Goal: Task Accomplishment & Management: Use online tool/utility

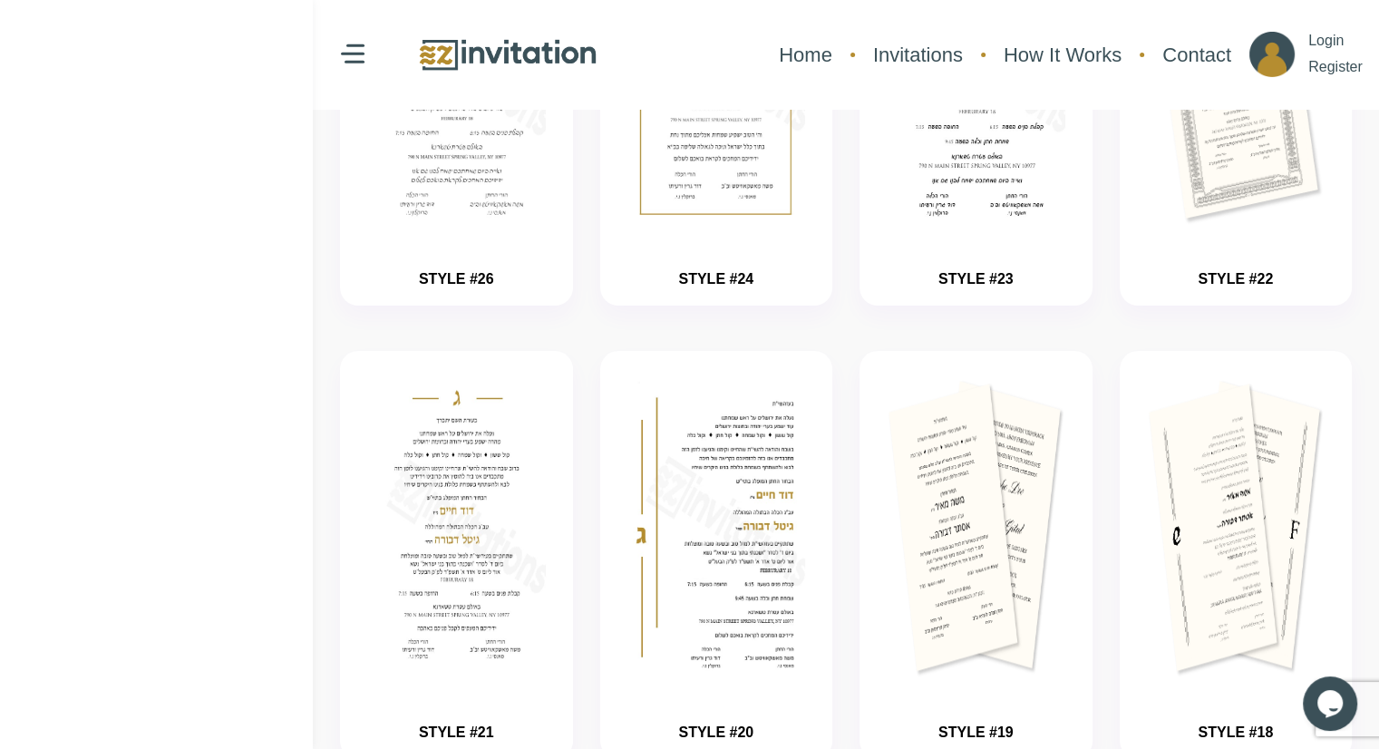
scroll to position [363, 0]
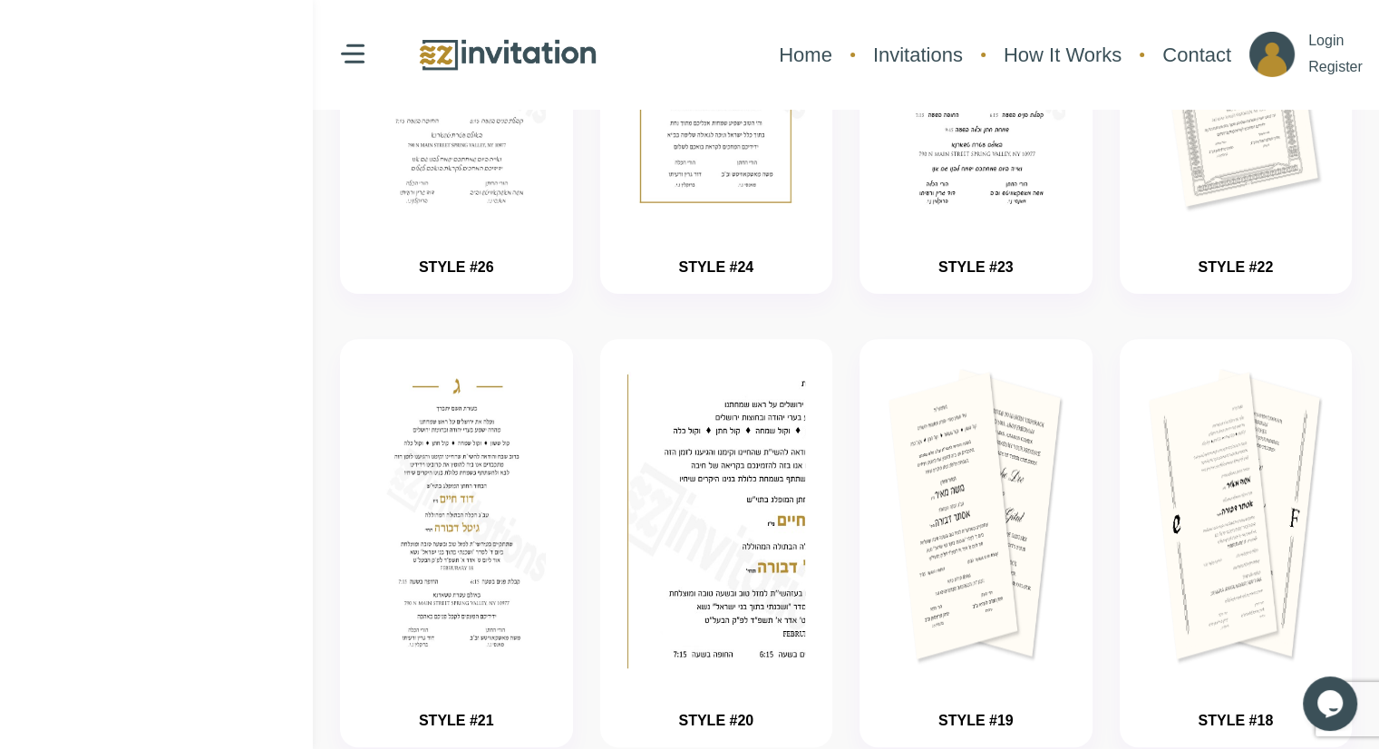
click at [722, 564] on img "button" at bounding box center [716, 572] width 268 height 453
click at [722, 567] on img "button" at bounding box center [716, 572] width 268 height 453
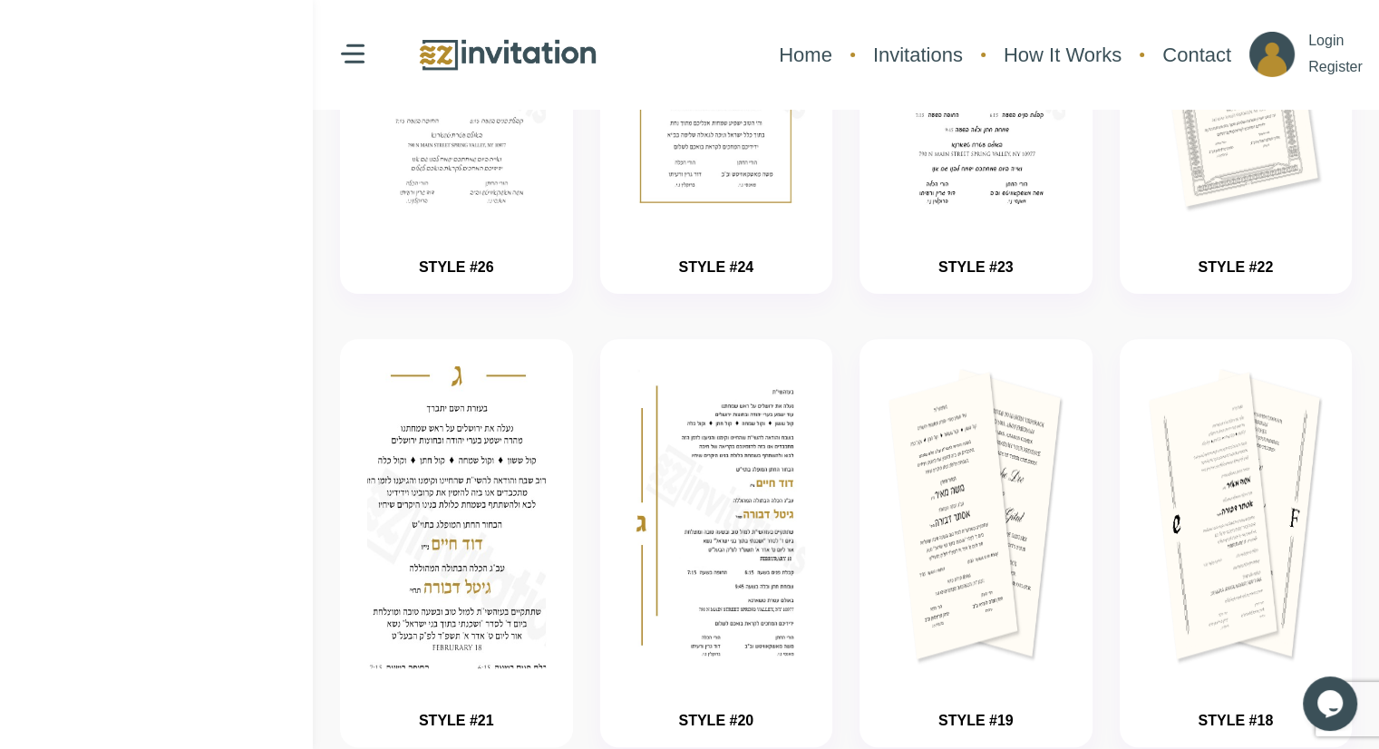
click at [508, 532] on img "button" at bounding box center [457, 572] width 268 height 453
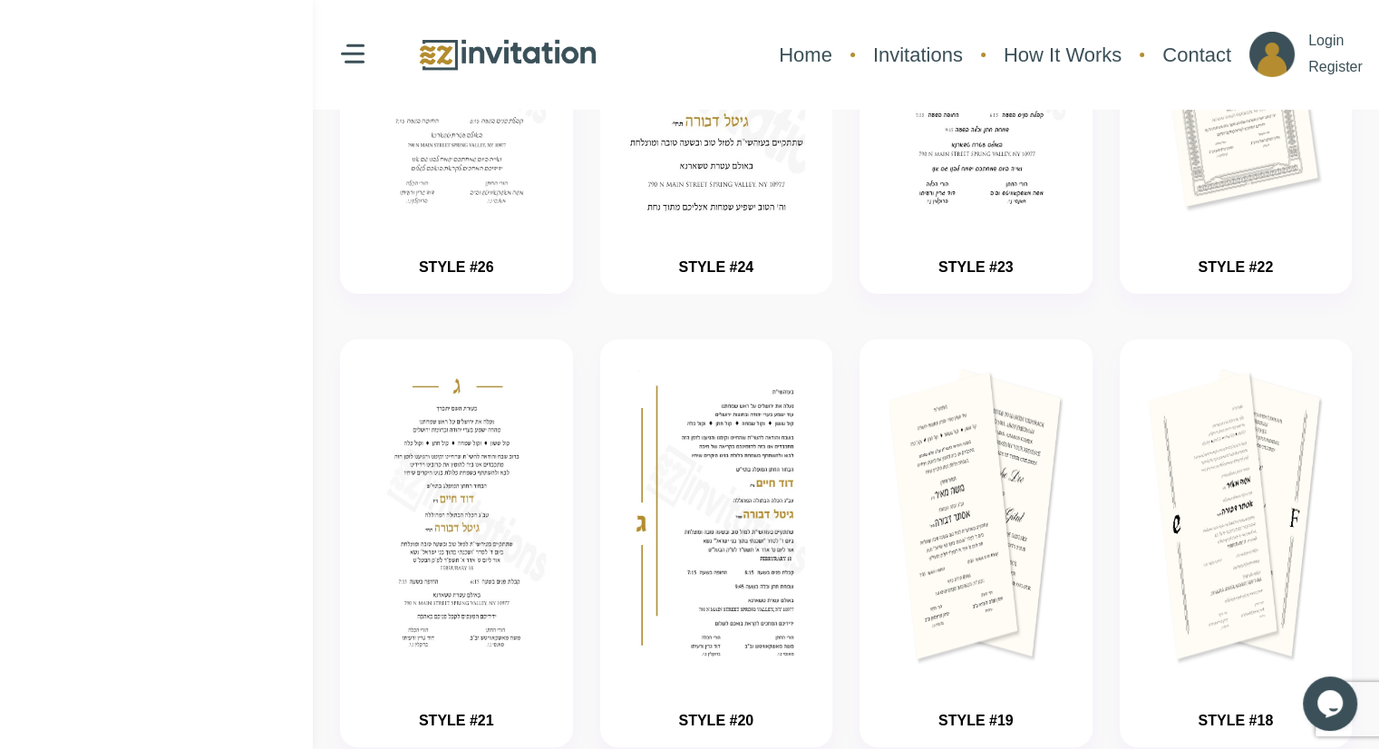
click at [681, 326] on img "button" at bounding box center [716, 118] width 268 height 453
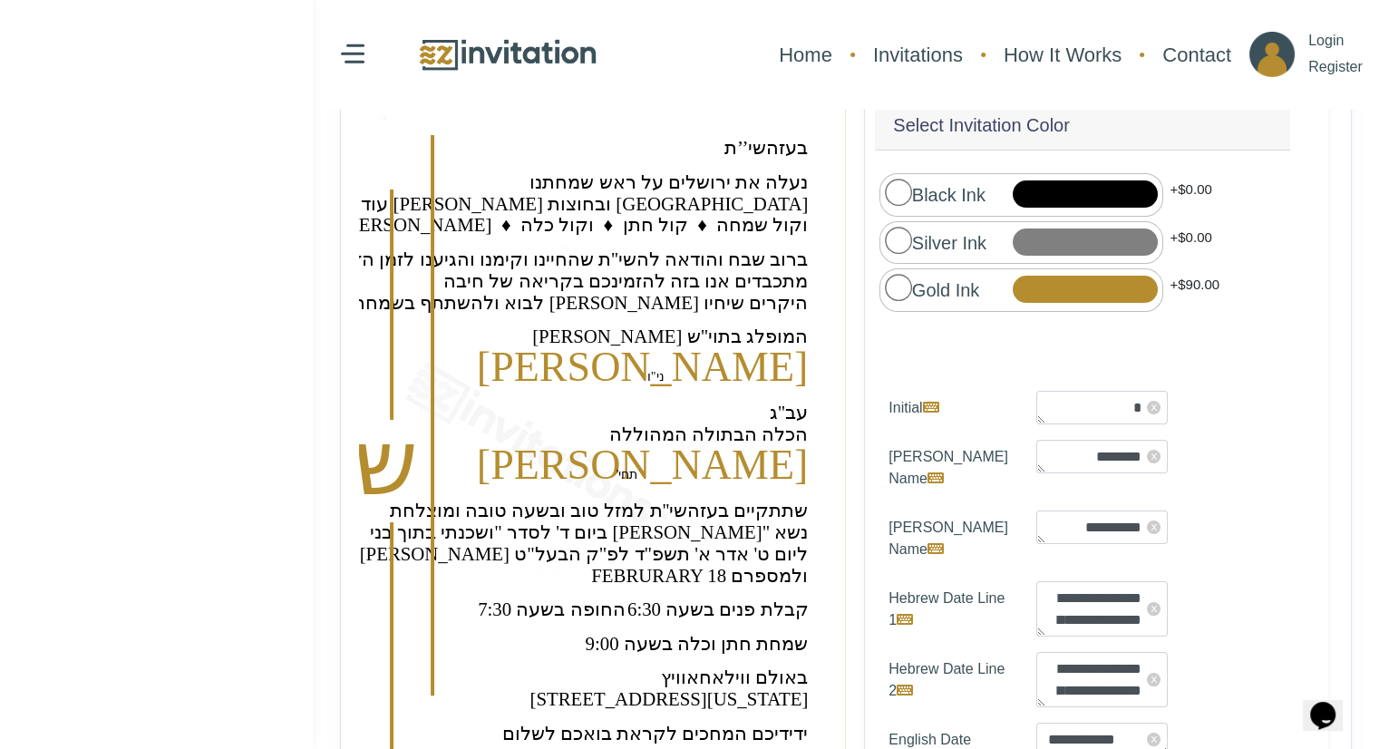
scroll to position [250, 0]
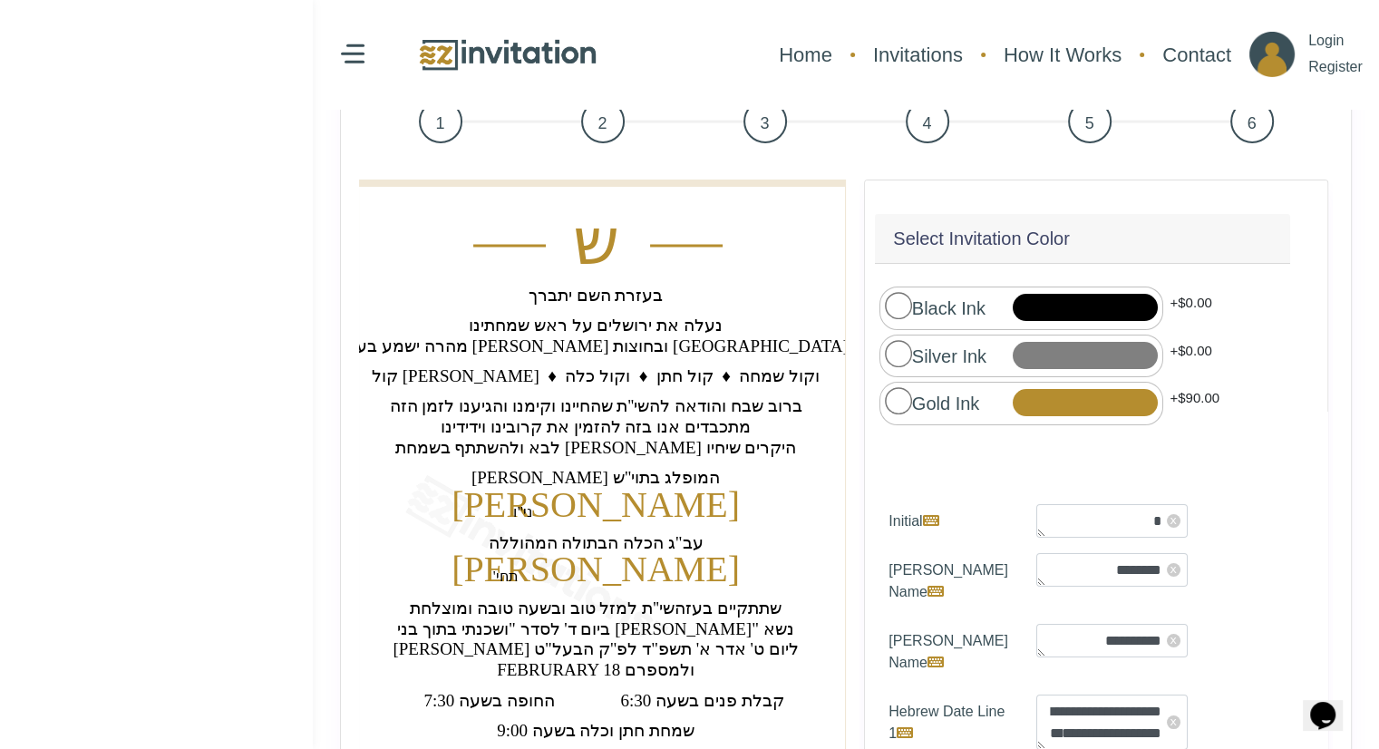
scroll to position [160, 0]
